Goal: Navigation & Orientation: Find specific page/section

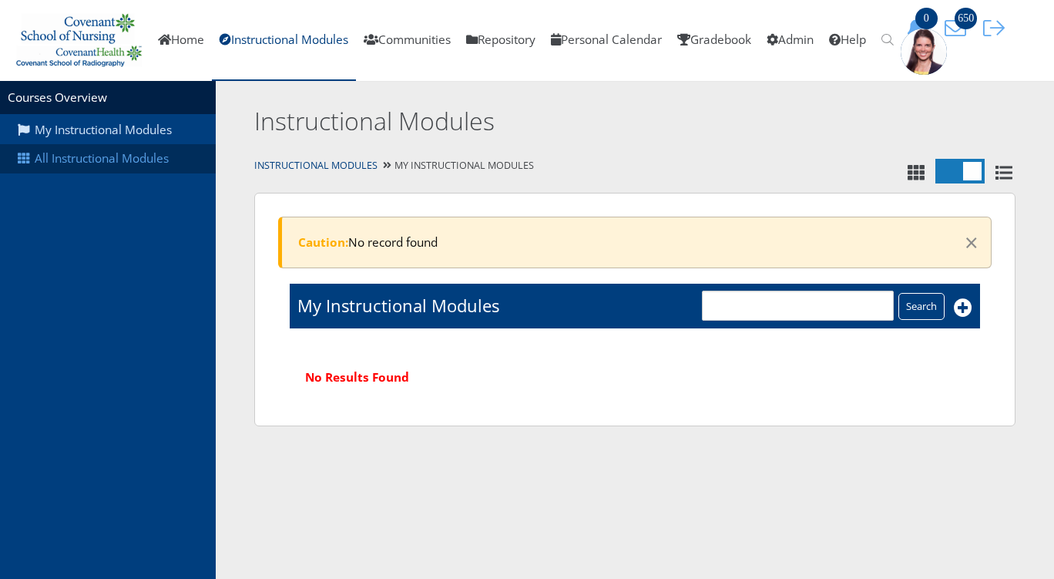
click at [125, 166] on link "All Instructional Modules" at bounding box center [108, 158] width 216 height 29
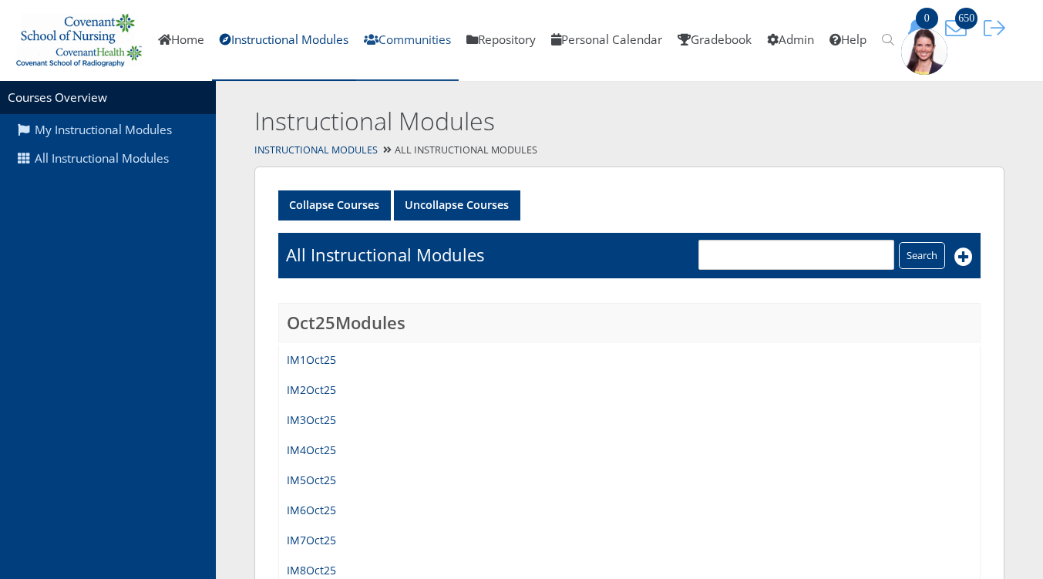
click at [417, 38] on link "Communities" at bounding box center [407, 40] width 103 height 81
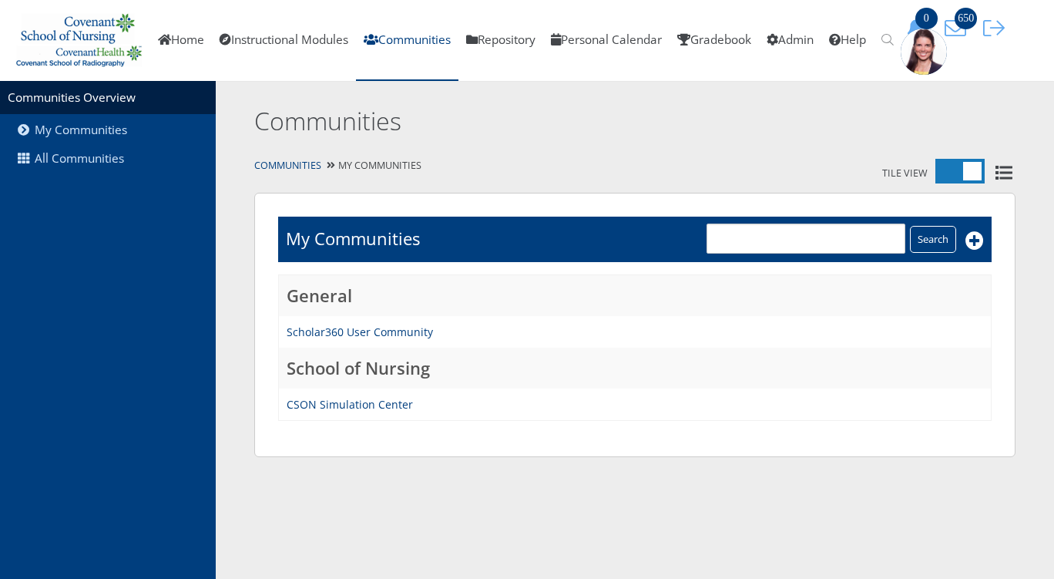
click at [245, 197] on section "Communities Overview My Communities All Communities Communities Communities Til…" at bounding box center [527, 268] width 1054 height 375
click at [74, 158] on link "All Communities" at bounding box center [108, 158] width 216 height 29
